Goal: Task Accomplishment & Management: Manage account settings

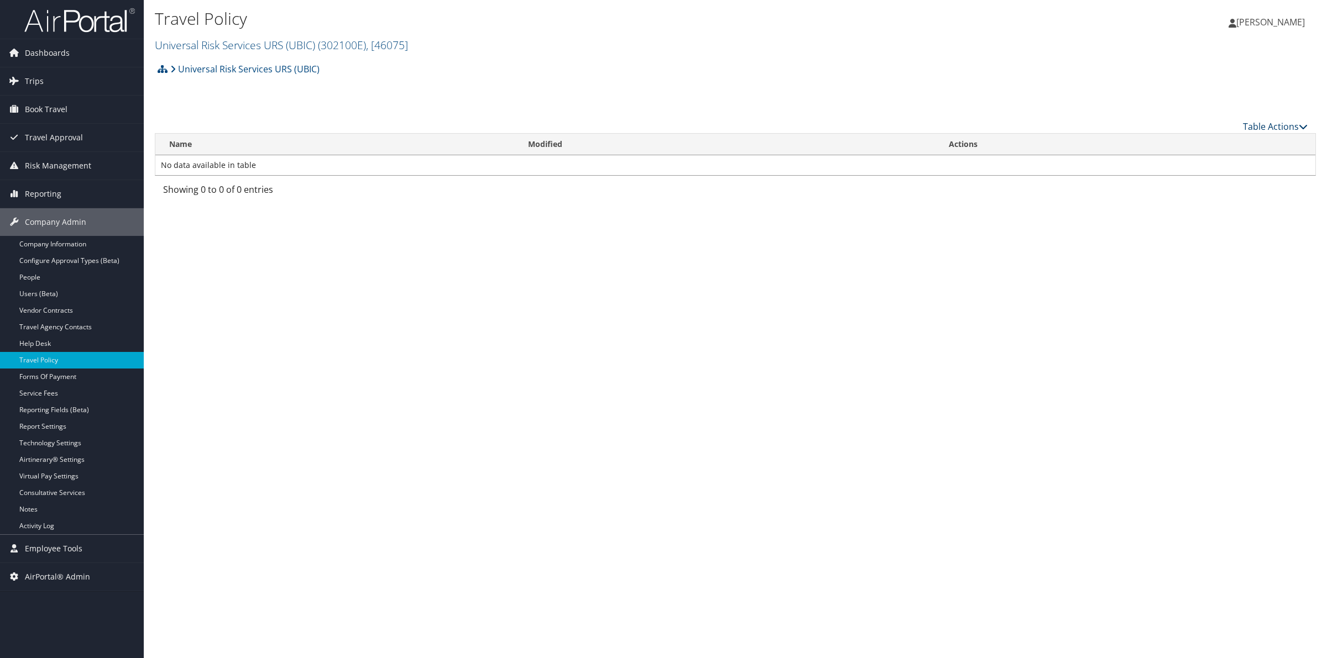
click at [1283, 123] on link "Table Actions" at bounding box center [1275, 127] width 65 height 12
click at [1217, 138] on link "Add New Policy" at bounding box center [1238, 143] width 145 height 19
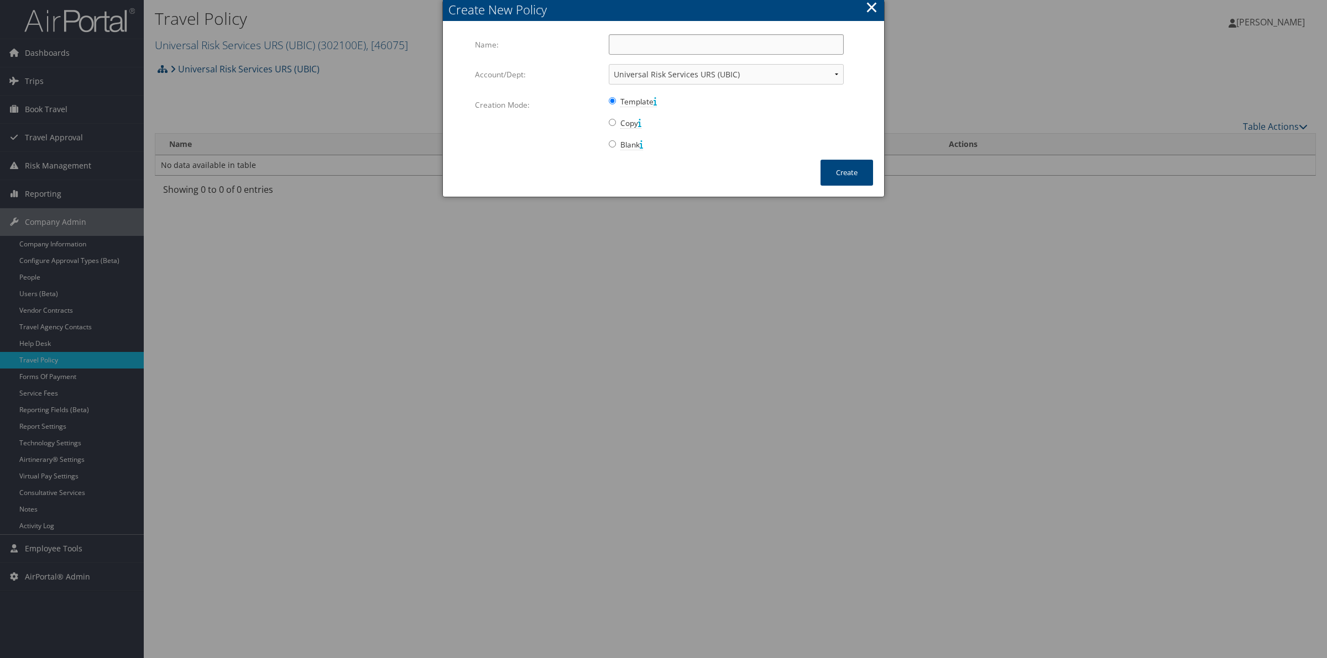
click at [695, 43] on input "Name:" at bounding box center [726, 44] width 235 height 20
type input "Company Travel Policy"
click at [848, 172] on button "Create" at bounding box center [846, 173] width 53 height 26
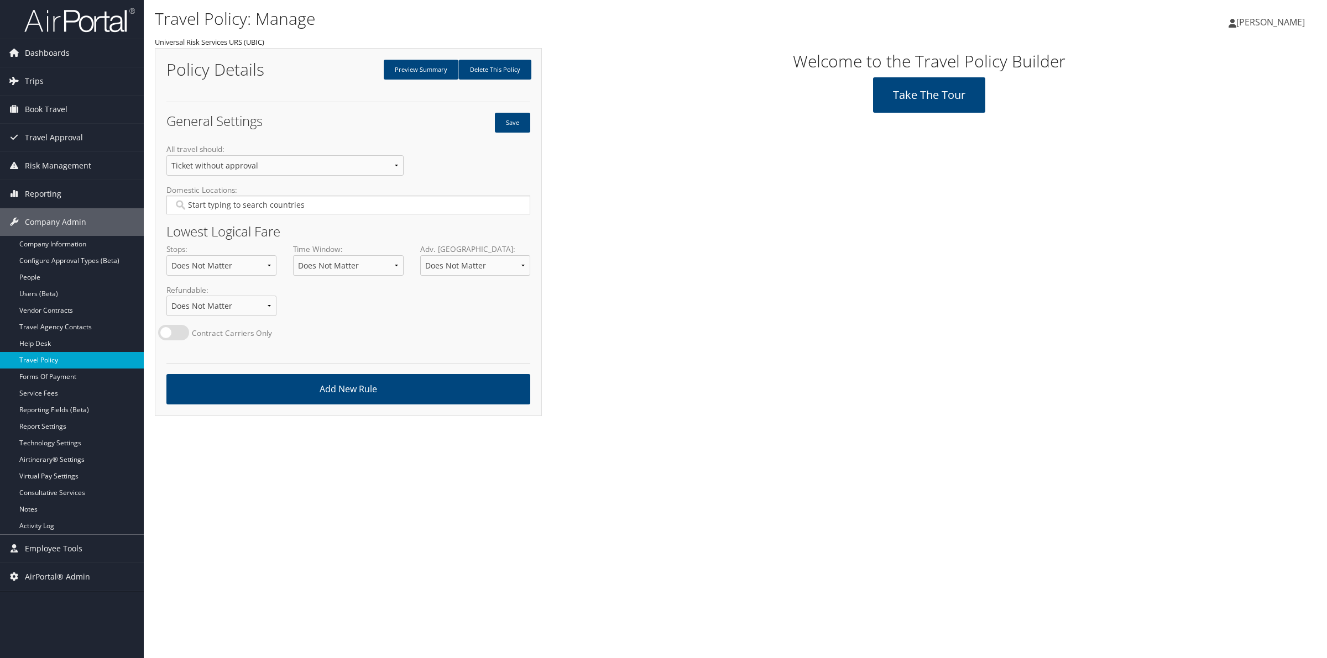
click at [43, 357] on link "Travel Policy" at bounding box center [72, 360] width 144 height 17
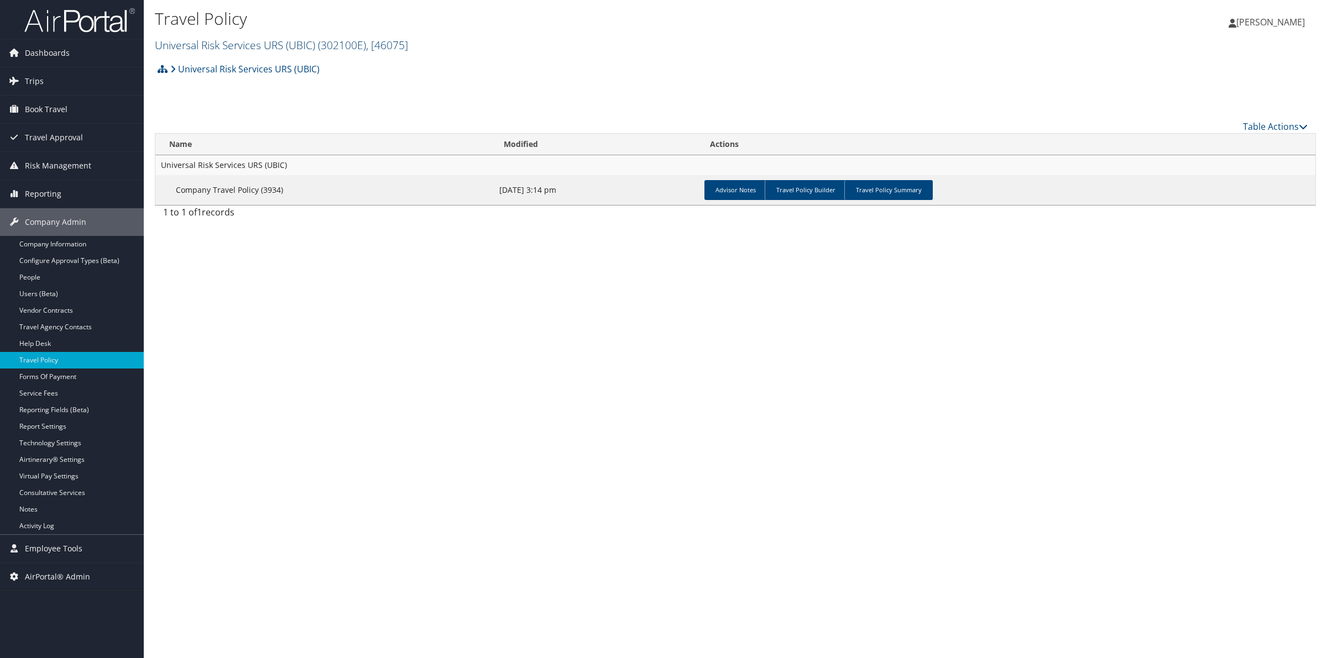
click at [337, 43] on span "( 302100E )" at bounding box center [342, 45] width 48 height 15
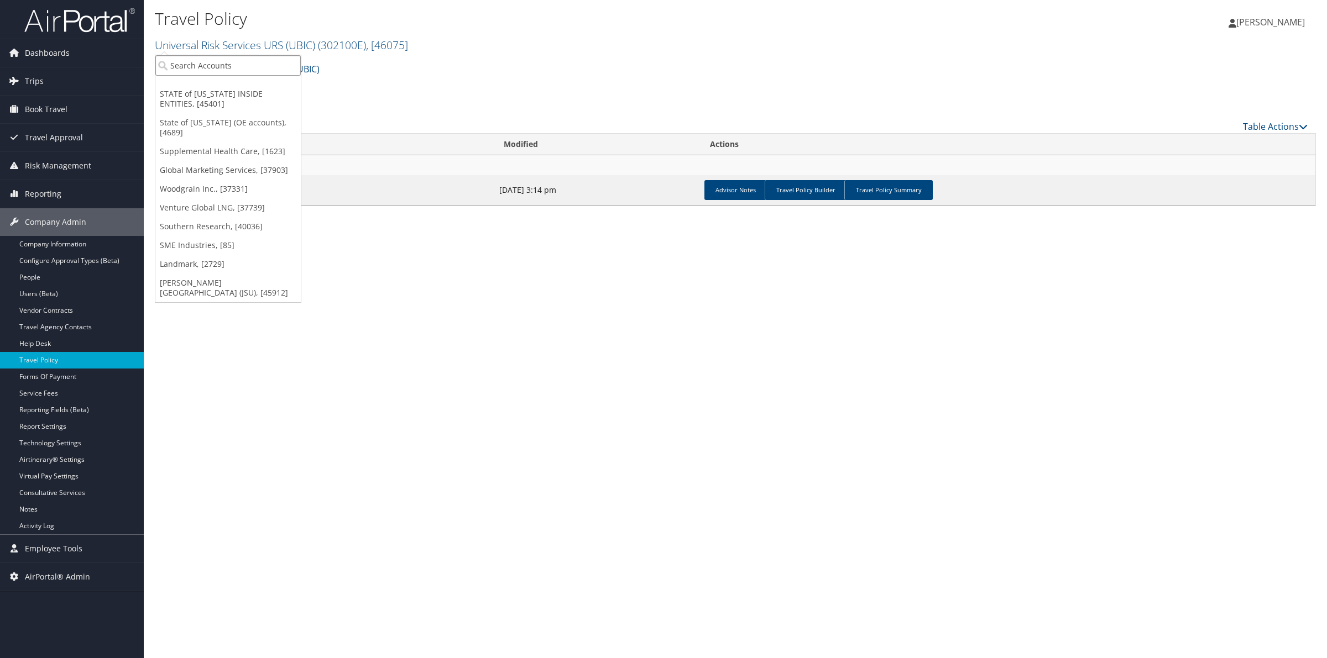
click at [212, 70] on input "search" at bounding box center [227, 65] width 145 height 20
click at [294, 40] on link "Universal Risk Services URS (UBIC) ( 302100E ) , [ 46075 ]" at bounding box center [281, 45] width 253 height 15
click at [245, 65] on input "search" at bounding box center [227, 65] width 145 height 20
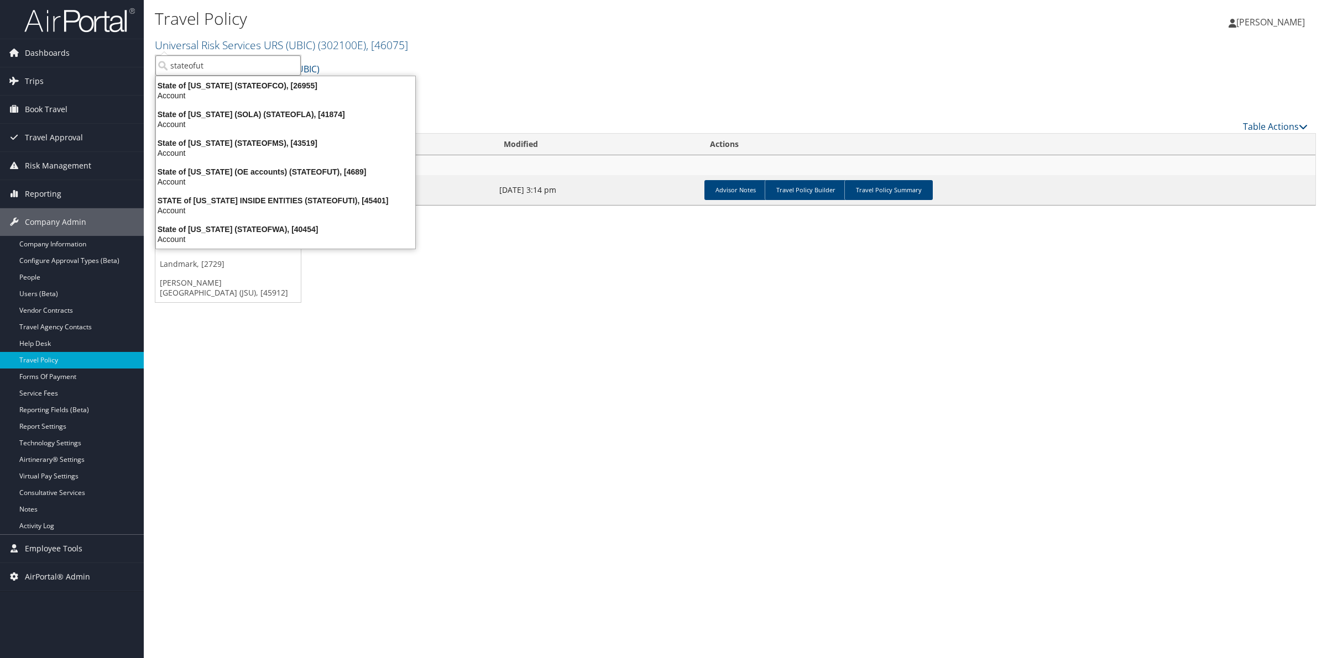
type input "stateofuti"
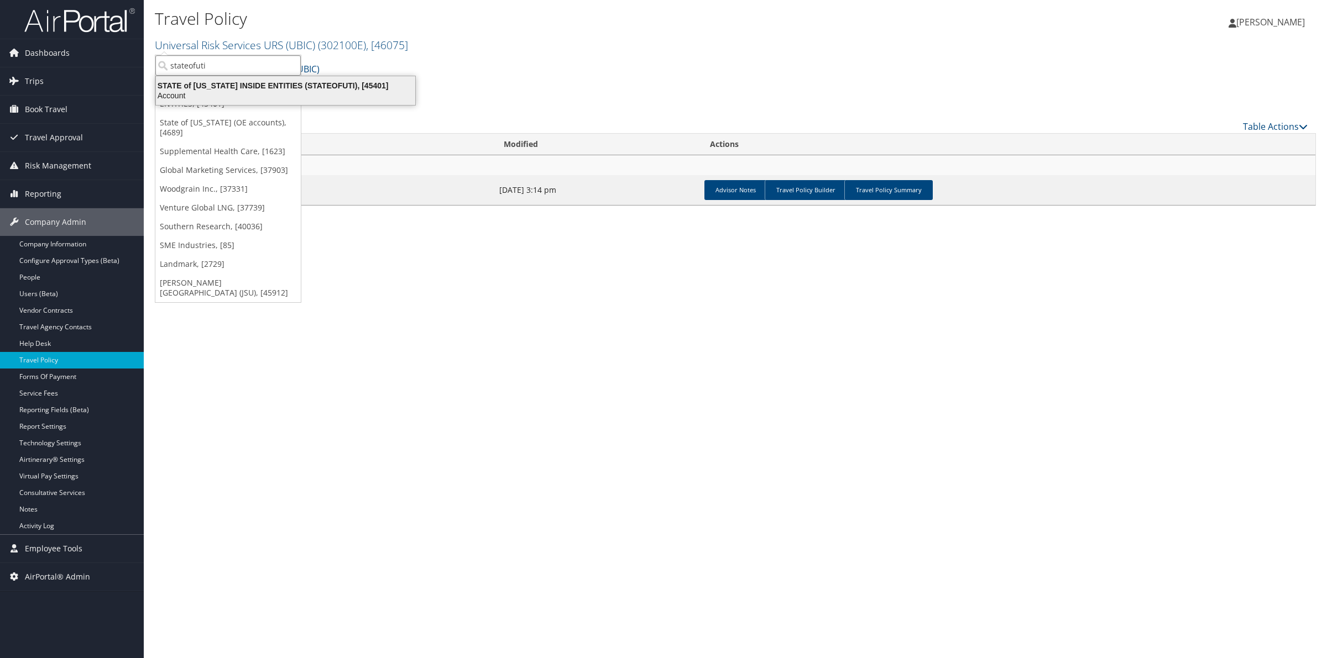
click at [259, 87] on div "STATE of UTAH INSIDE ENTITIES (STATEOFUTI), [45401]" at bounding box center [285, 86] width 273 height 10
